Goal: Task Accomplishment & Management: Complete application form

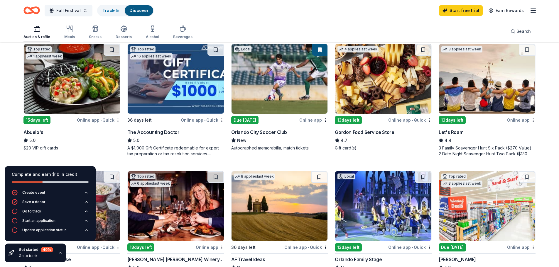
scroll to position [352, 0]
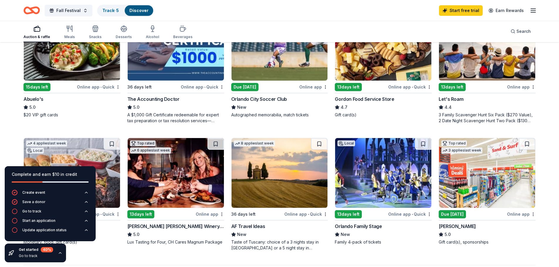
click at [382, 181] on img at bounding box center [383, 173] width 96 height 70
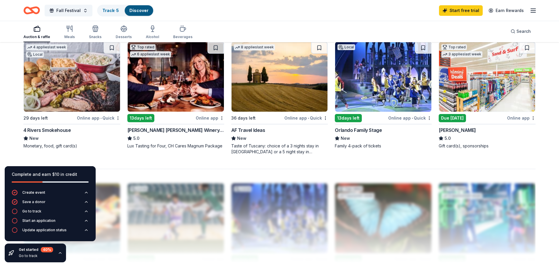
scroll to position [439, 0]
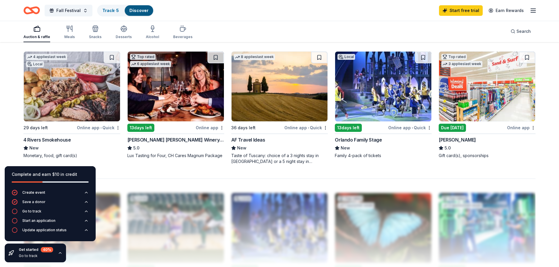
click at [497, 96] on img at bounding box center [487, 87] width 96 height 70
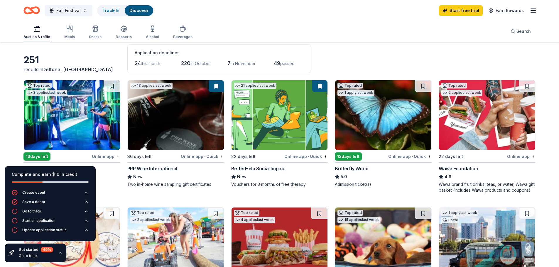
scroll to position [0, 0]
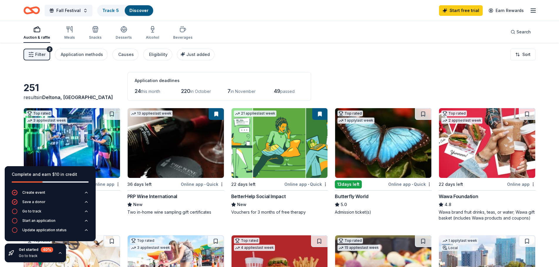
click at [532, 9] on line "button" at bounding box center [533, 9] width 5 height 0
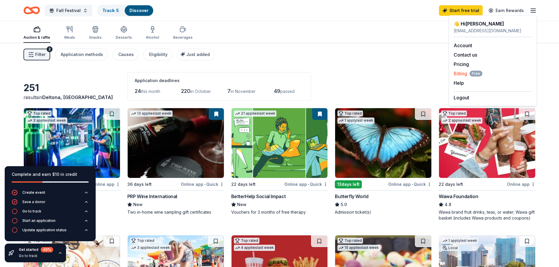
click at [458, 73] on span "Billing Free" at bounding box center [467, 73] width 29 height 7
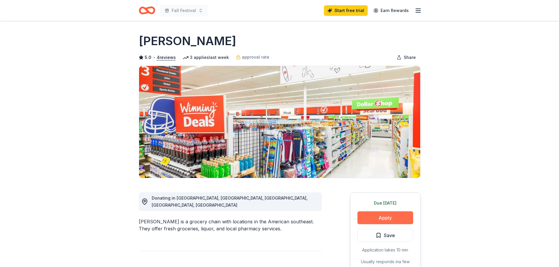
click at [375, 216] on button "Apply" at bounding box center [385, 217] width 56 height 13
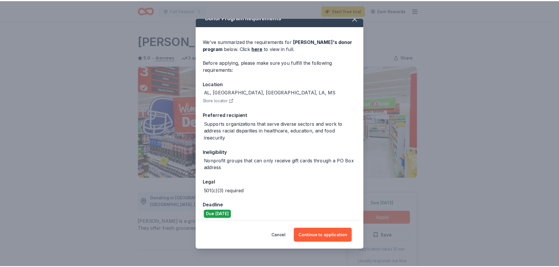
scroll to position [12, 0]
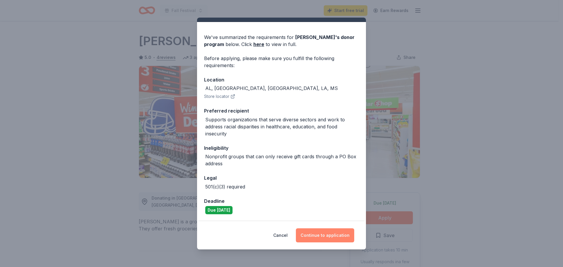
click at [329, 236] on button "Continue to application" at bounding box center [325, 236] width 58 height 14
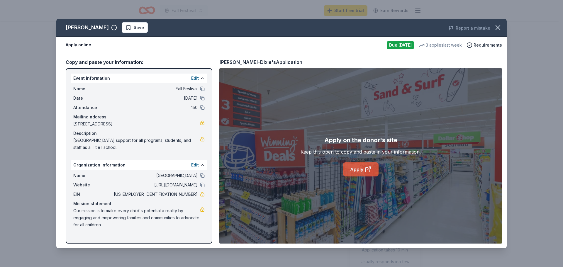
click at [353, 169] on link "Apply" at bounding box center [360, 170] width 35 height 14
click at [497, 28] on icon "button" at bounding box center [498, 27] width 8 height 8
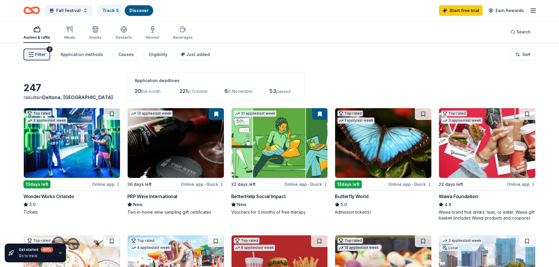
click at [36, 53] on span "Filter" at bounding box center [40, 54] width 10 height 7
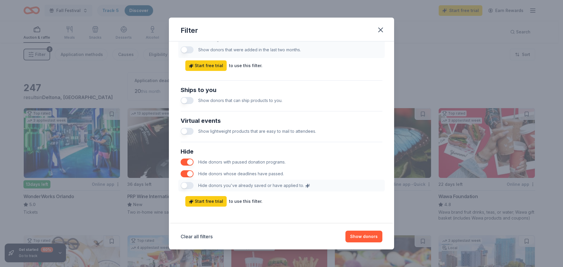
scroll to position [244, 0]
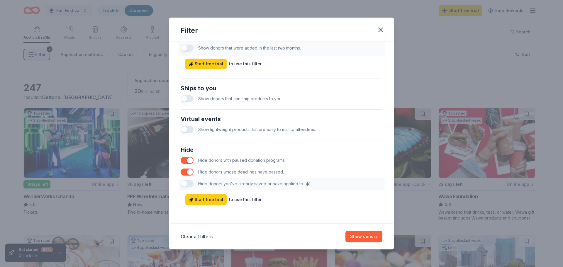
click at [188, 184] on div "Hide Hide donors with paused donation programs. Hide donors whose deadlines hav…" at bounding box center [281, 167] width 207 height 49
click at [185, 184] on div "Hide Hide donors with paused donation programs. Hide donors whose deadlines hav…" at bounding box center [281, 167] width 207 height 49
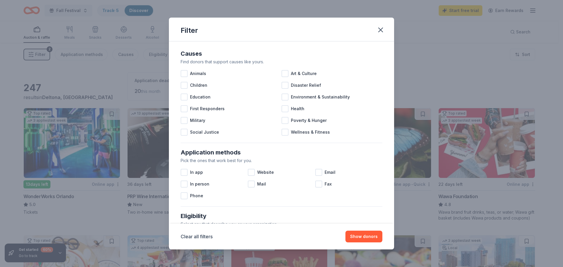
scroll to position [0, 0]
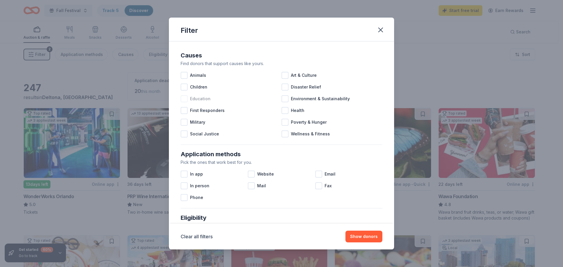
click at [185, 99] on div at bounding box center [184, 98] width 7 height 7
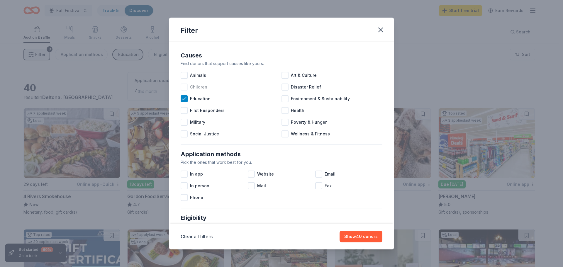
click at [187, 87] on div at bounding box center [184, 87] width 7 height 7
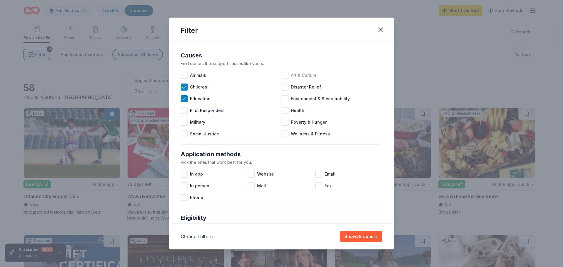
click at [283, 75] on div at bounding box center [285, 75] width 7 height 7
click at [184, 172] on div at bounding box center [184, 174] width 7 height 7
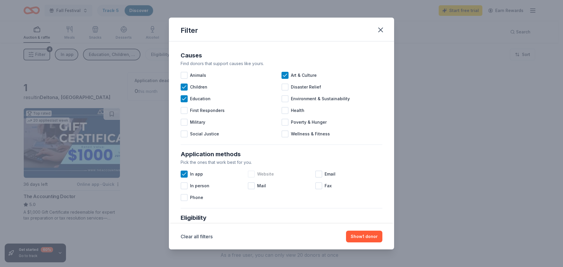
click at [253, 174] on div at bounding box center [251, 174] width 7 height 7
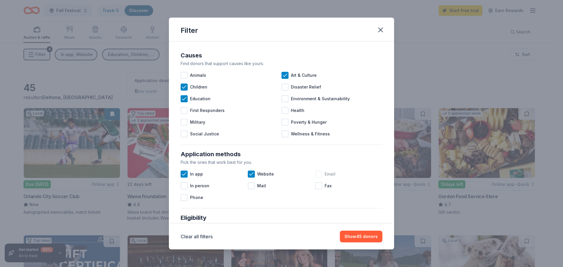
click at [326, 172] on span "Email" at bounding box center [330, 174] width 11 height 7
click at [251, 185] on div at bounding box center [251, 185] width 7 height 7
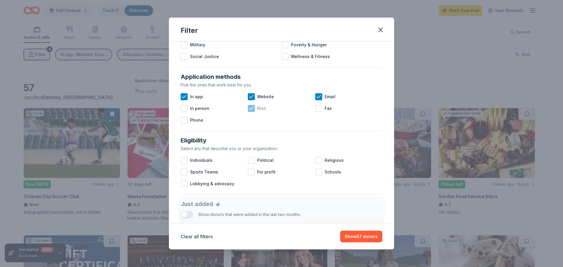
scroll to position [88, 0]
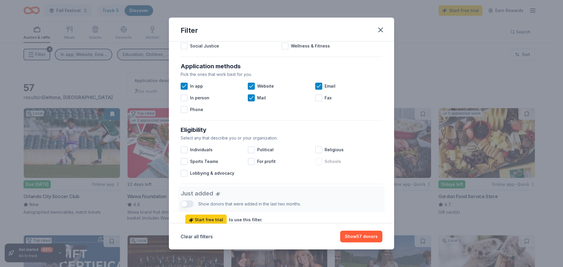
click at [315, 163] on div at bounding box center [318, 161] width 7 height 7
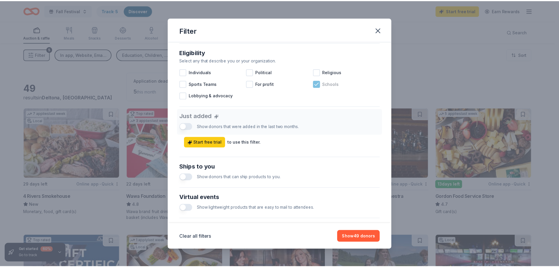
scroll to position [176, 0]
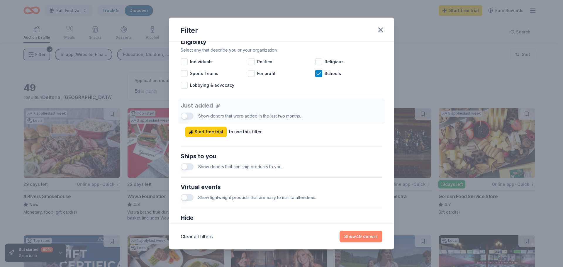
click at [358, 236] on button "Show 49 donors" at bounding box center [361, 237] width 43 height 12
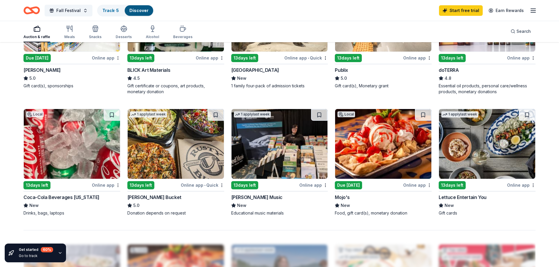
scroll to position [381, 0]
click at [47, 146] on img at bounding box center [72, 144] width 96 height 70
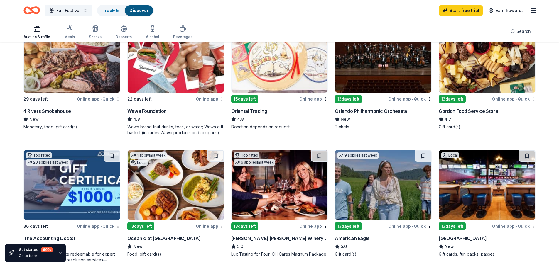
scroll to position [0, 0]
